Goal: Task Accomplishment & Management: Use online tool/utility

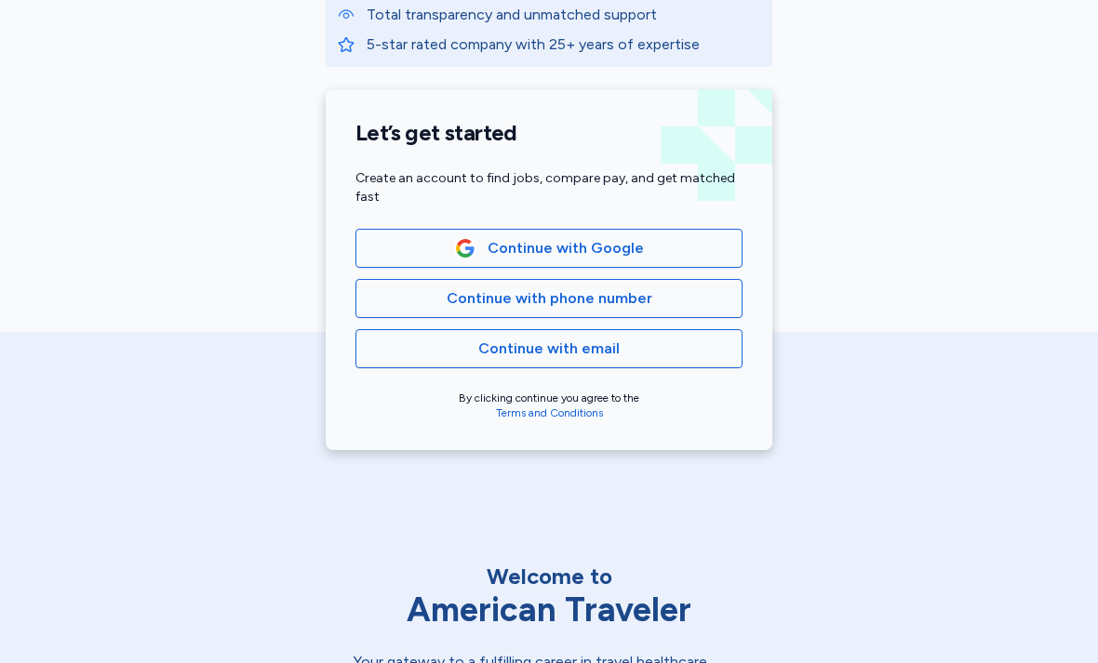
scroll to position [328, 0]
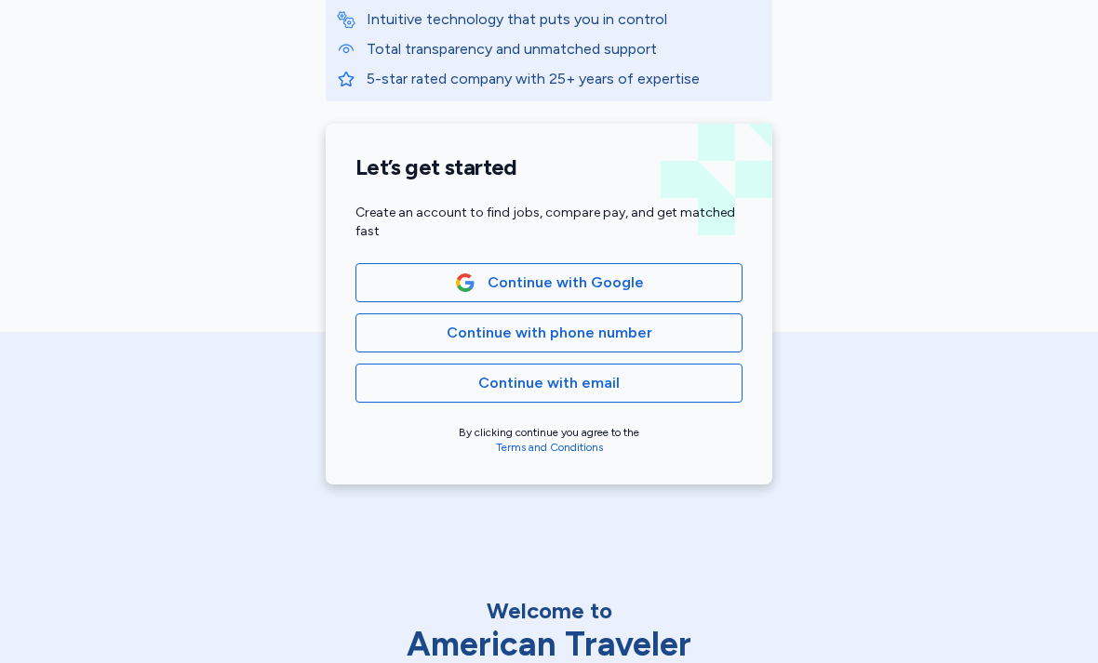
click at [706, 285] on span "Continue with Google" at bounding box center [548, 283] width 355 height 22
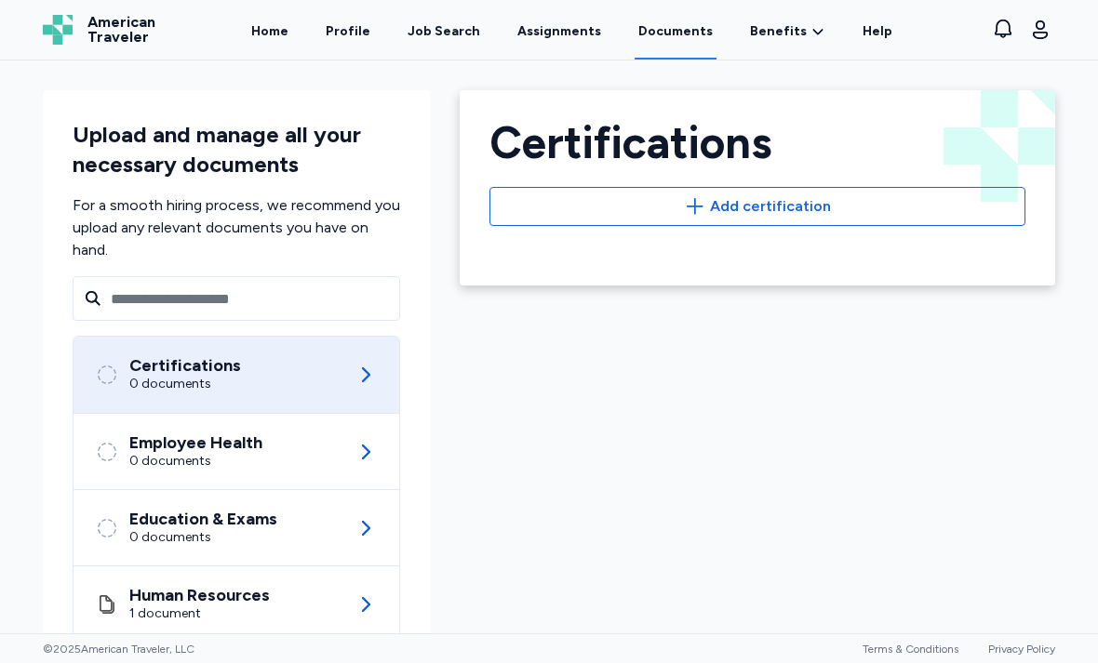
click at [453, 36] on div "Job Search" at bounding box center [443, 31] width 73 height 19
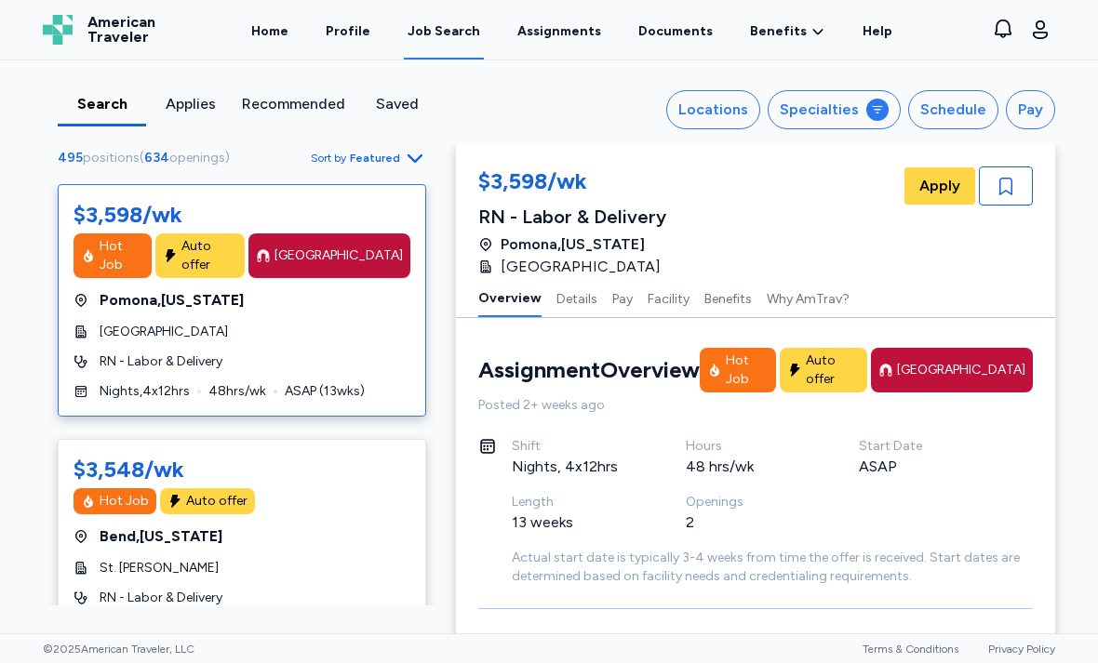
click at [867, 115] on button "Specialties" at bounding box center [833, 109] width 133 height 39
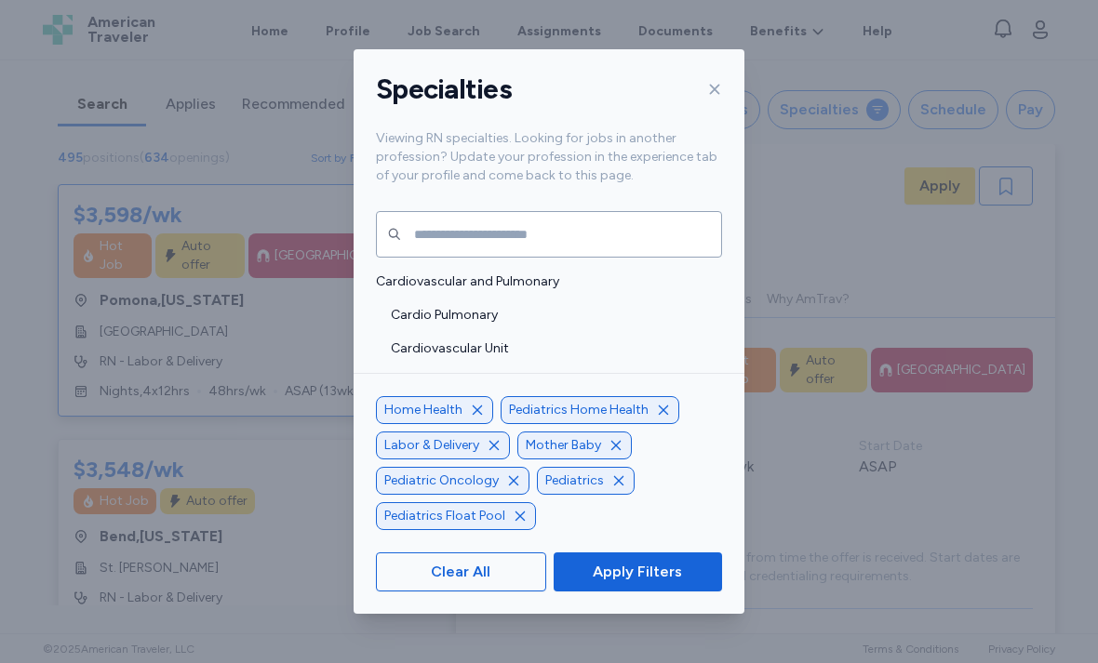
click at [477, 414] on icon "button" at bounding box center [477, 409] width 9 height 9
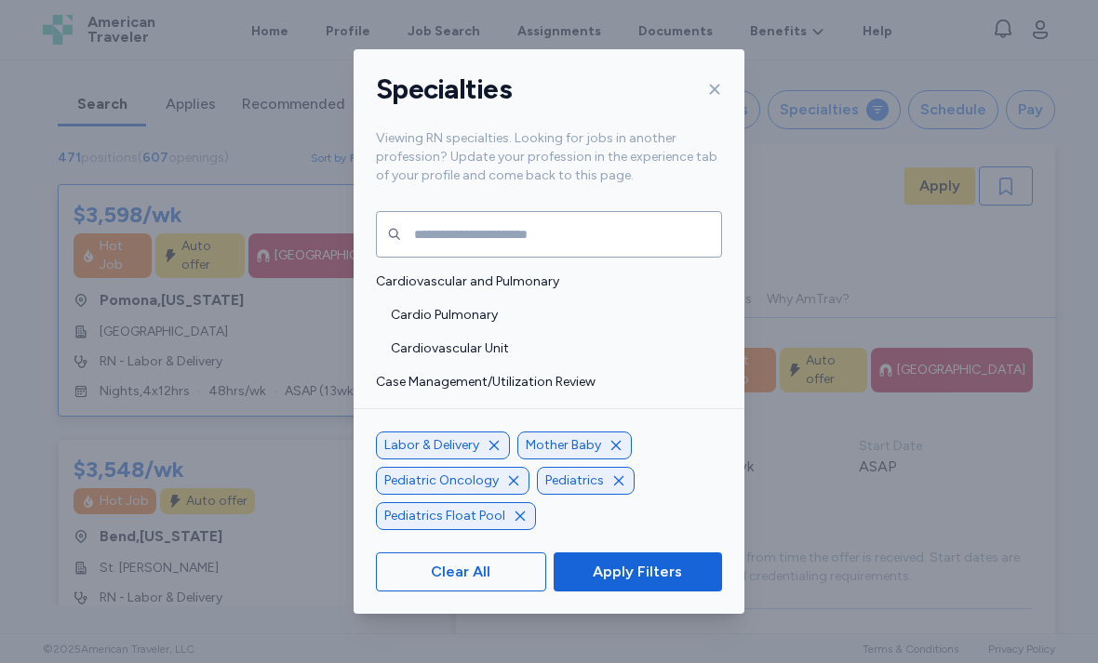
click at [488, 453] on icon "button" at bounding box center [493, 445] width 15 height 15
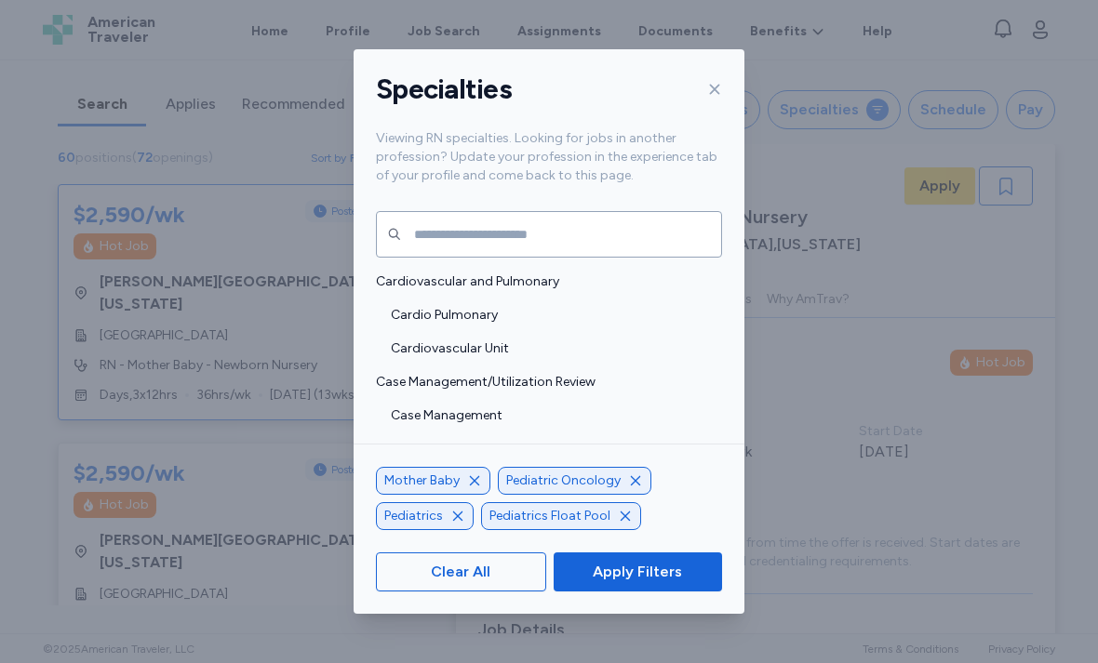
scroll to position [2, 0]
click at [636, 488] on icon "button" at bounding box center [635, 480] width 15 height 15
click at [578, 488] on icon "button" at bounding box center [579, 480] width 15 height 15
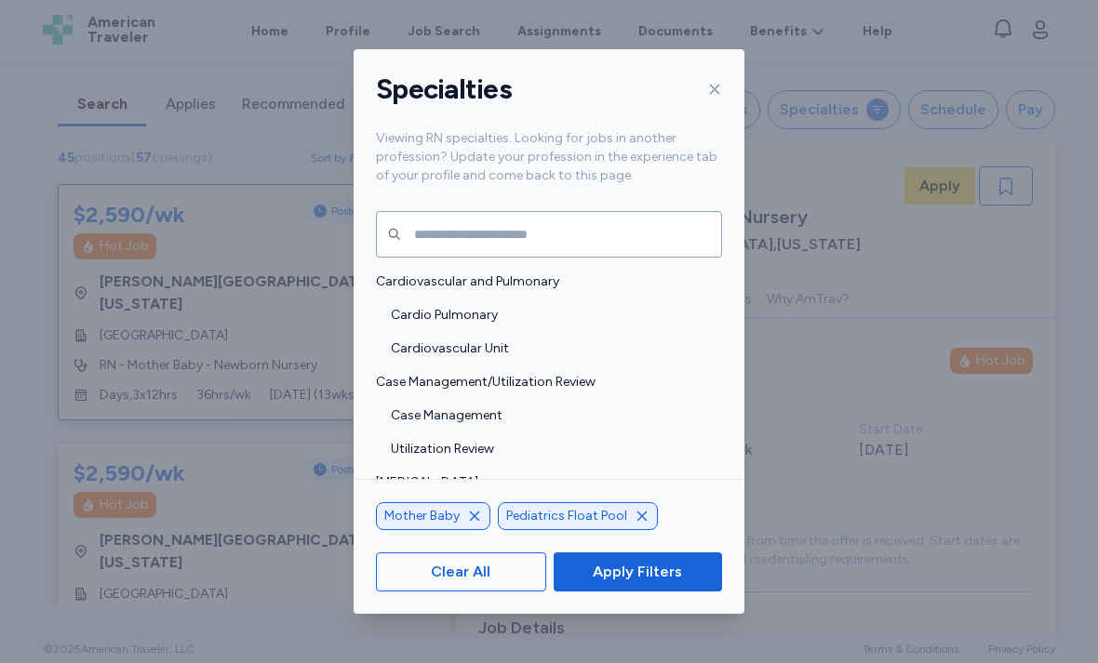
click at [626, 530] on div "Pediatrics Float Pool" at bounding box center [578, 516] width 160 height 28
click at [638, 524] on icon "button" at bounding box center [641, 516] width 15 height 15
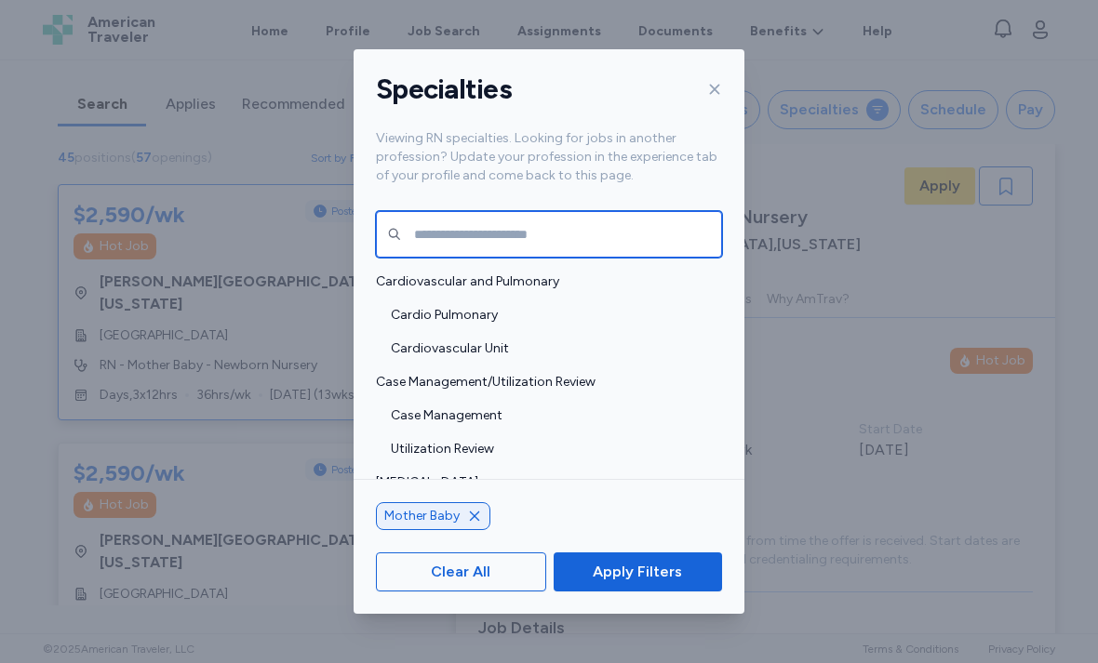
click at [606, 219] on input "text" at bounding box center [549, 234] width 346 height 47
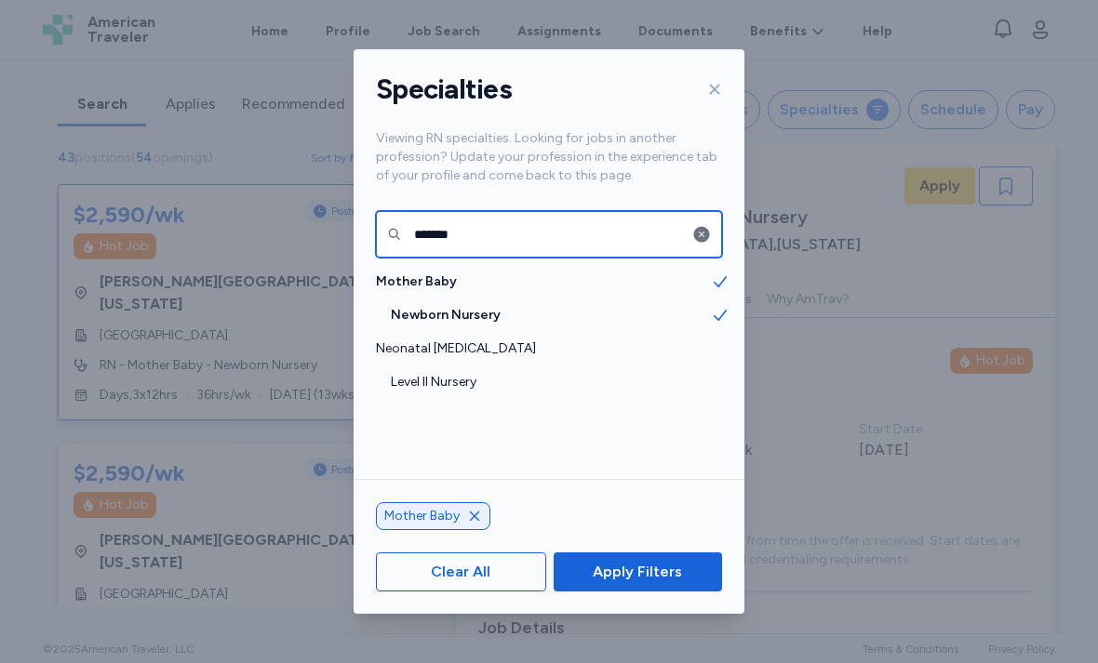
type input "*******"
click at [598, 366] on div "Level II Nursery" at bounding box center [548, 382] width 391 height 33
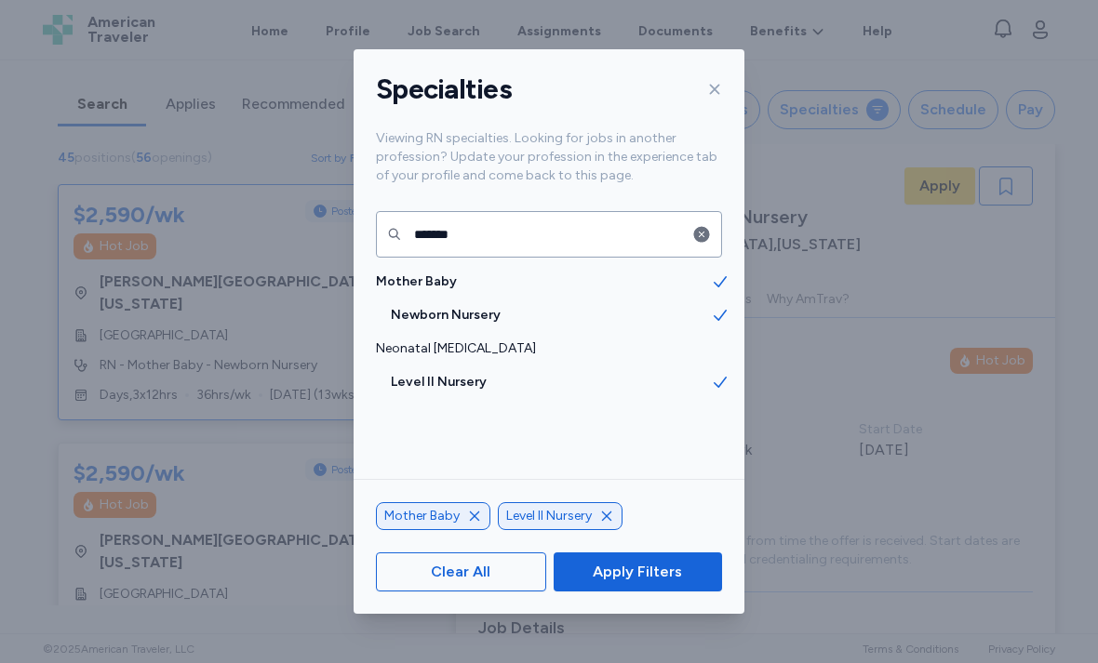
click at [654, 583] on span "Apply Filters" at bounding box center [637, 572] width 89 height 22
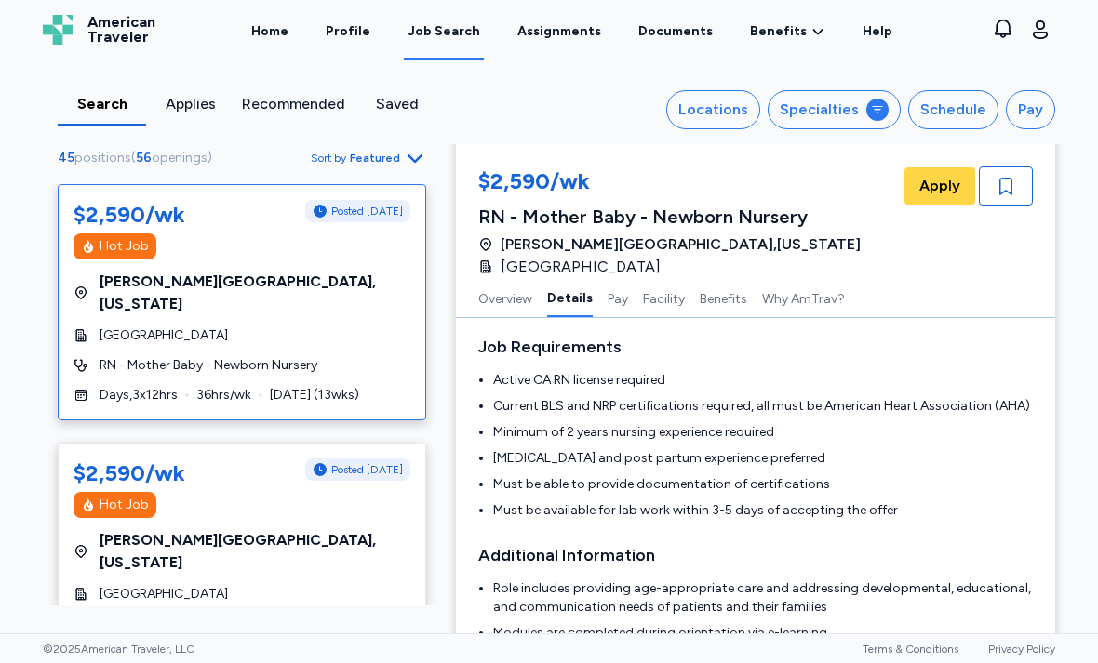
click at [590, 656] on div "© 2025 American Traveler, LLC Terms & Conditions Privacy Policy" at bounding box center [549, 649] width 1042 height 15
click at [20, 144] on div "Search Applies Recommended Saved Locations Specialties Schedule Pay 45 position…" at bounding box center [549, 346] width 1098 height 573
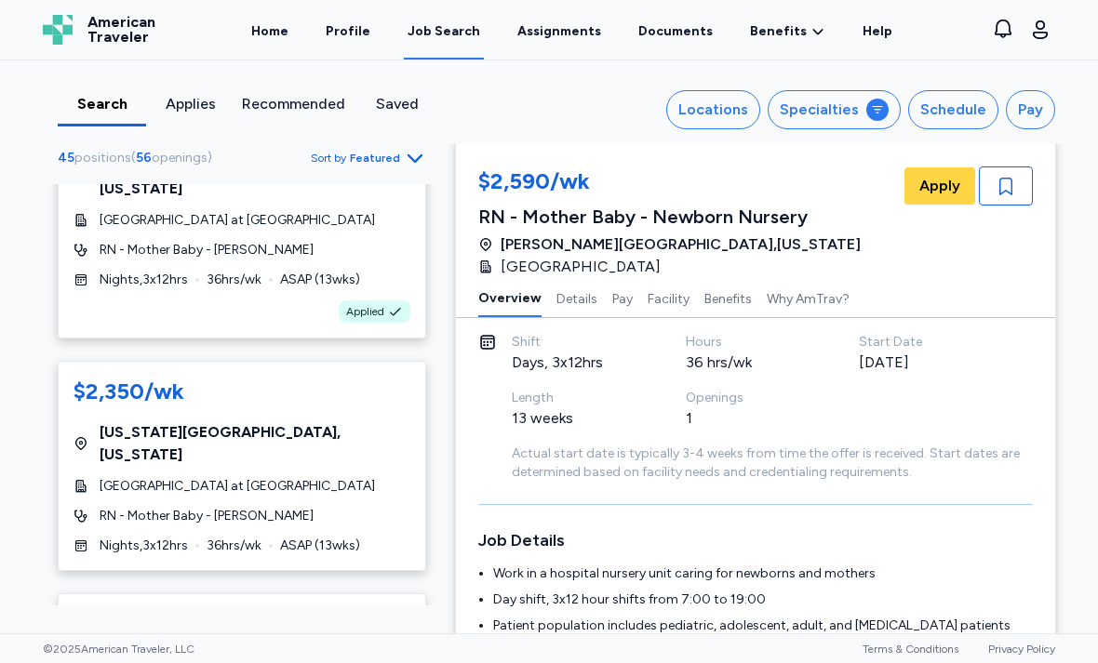
scroll to position [4042, 0]
